Goal: Task Accomplishment & Management: Manage account settings

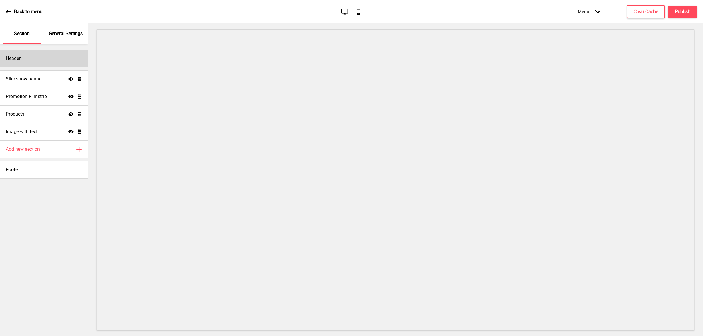
click at [35, 57] on div "Header" at bounding box center [44, 59] width 88 height 18
select select "瀨戶字體繁"
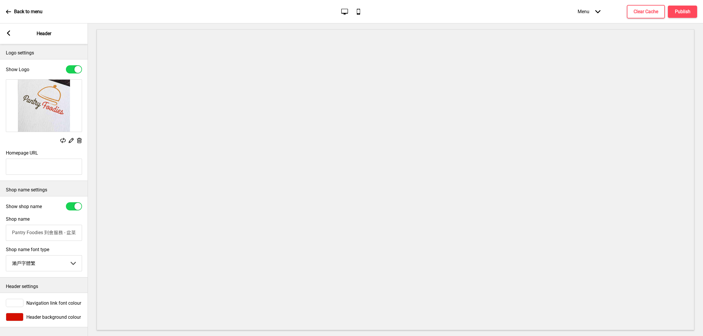
scroll to position [5, 0]
click at [11, 35] on rect at bounding box center [8, 32] width 5 height 5
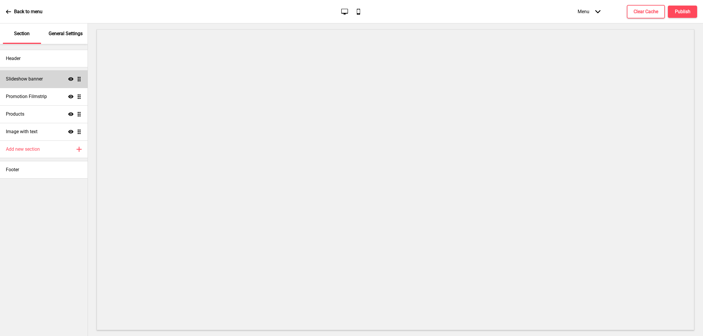
click at [43, 84] on div "Slideshow banner Show Drag" at bounding box center [44, 79] width 88 height 18
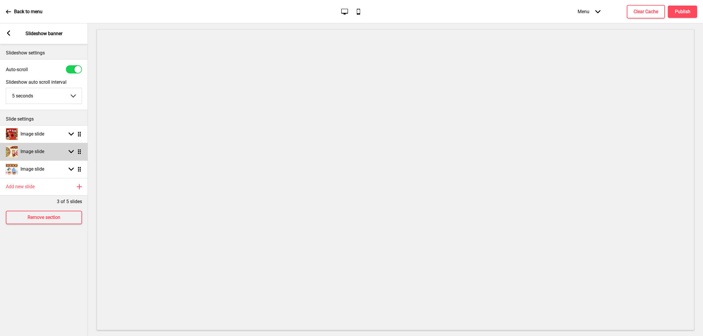
click at [72, 151] on icon at bounding box center [71, 151] width 5 height 3
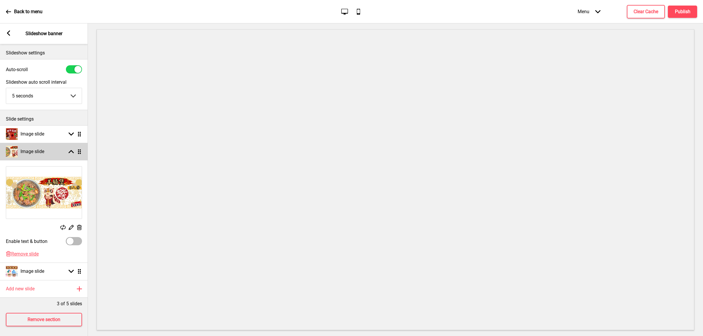
click at [72, 151] on icon at bounding box center [71, 151] width 5 height 3
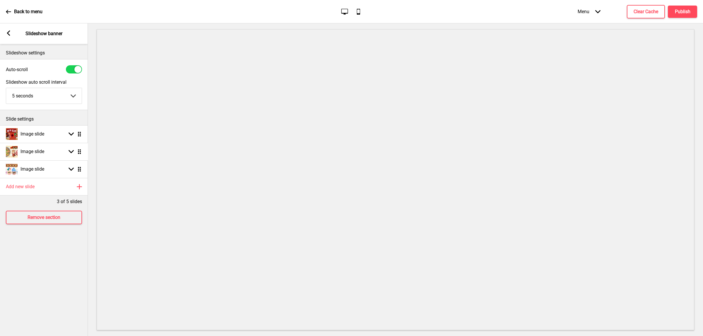
click at [81, 151] on ul "Image slide Arrow down Drag Image slide Arrow down Drag Image slide Arrow down …" at bounding box center [44, 151] width 88 height 53
click at [73, 151] on icon at bounding box center [71, 151] width 5 height 3
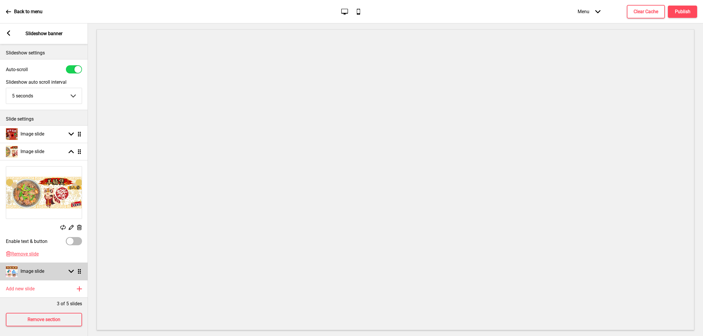
click at [69, 271] on icon at bounding box center [71, 271] width 5 height 3
select select "right"
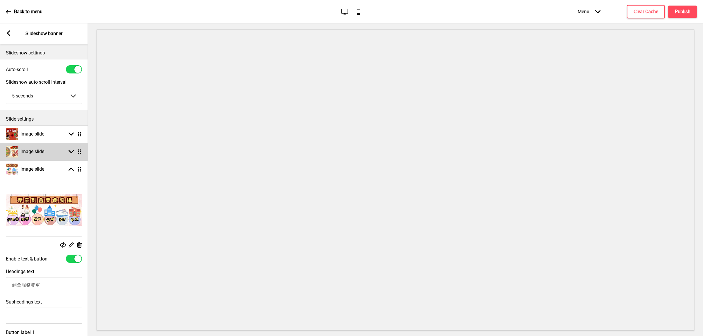
click at [72, 155] on div "Image slide Arrow down Drag" at bounding box center [44, 152] width 88 height 18
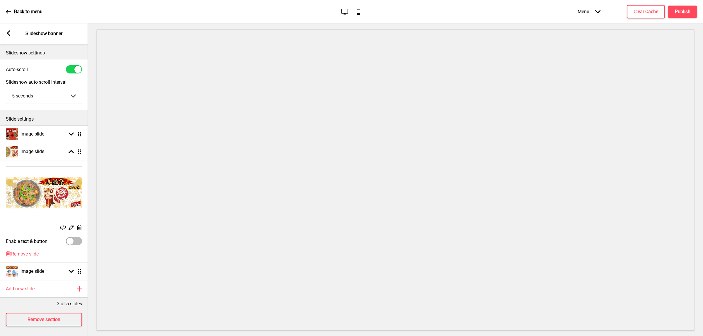
click at [73, 226] on rect at bounding box center [71, 227] width 6 height 6
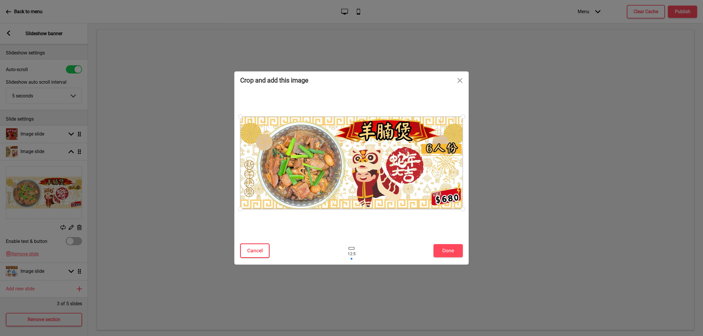
click at [244, 251] on button "Cancel" at bounding box center [254, 251] width 29 height 14
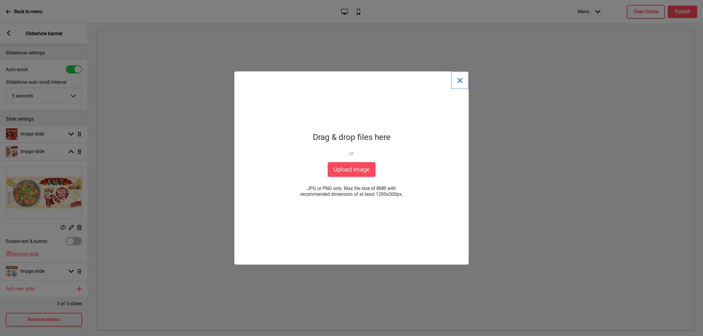
click at [460, 80] on button "Close" at bounding box center [460, 80] width 18 height 18
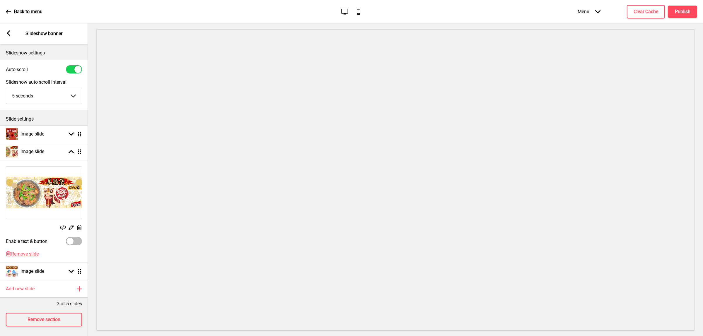
click at [81, 227] on rect at bounding box center [79, 228] width 6 height 6
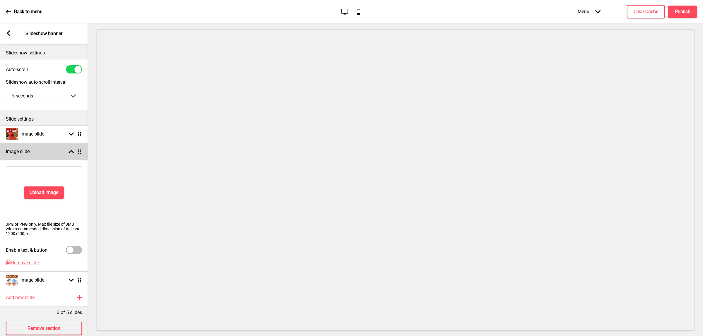
click at [80, 149] on ul "Image slide Arrow down Drag Image slide Arrow up Drag Upload Image JPG or PNG o…" at bounding box center [44, 207] width 88 height 164
click at [18, 265] on span "Remove slide" at bounding box center [25, 263] width 28 height 6
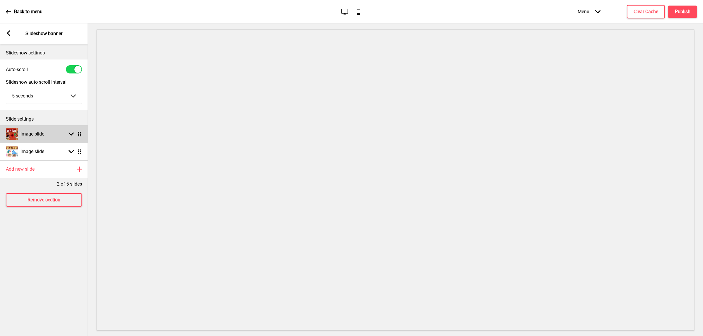
click at [42, 135] on h4 "Image slide" at bounding box center [33, 134] width 24 height 6
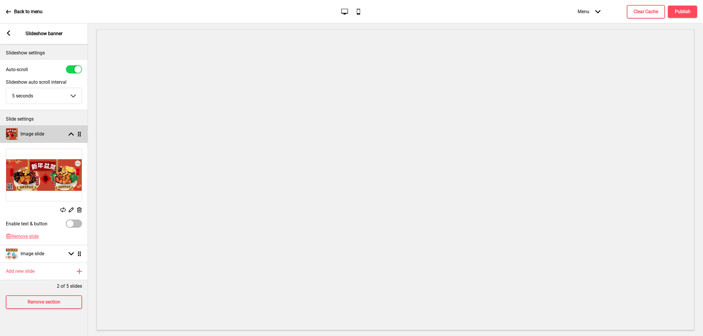
click at [42, 134] on h4 "Image slide" at bounding box center [33, 134] width 24 height 6
